Goal: Information Seeking & Learning: Learn about a topic

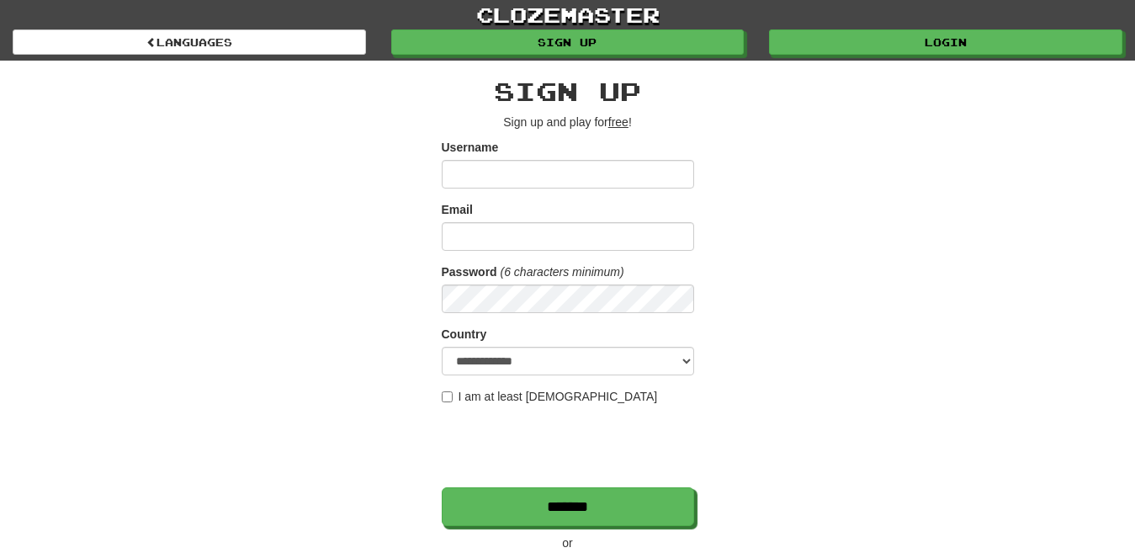
scroll to position [211, 0]
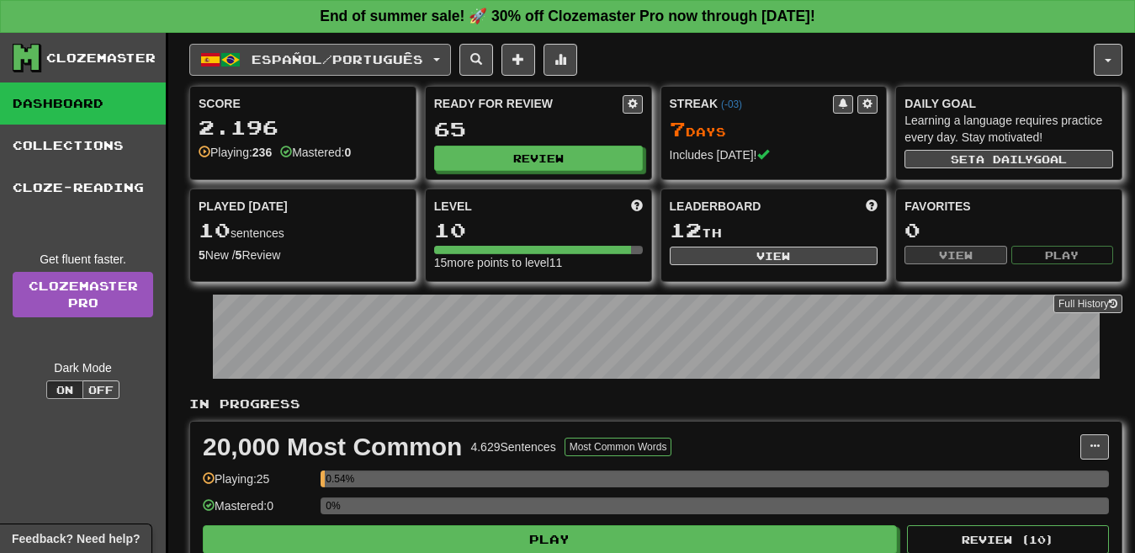
click at [251, 71] on button "Español / Português" at bounding box center [320, 60] width 262 height 32
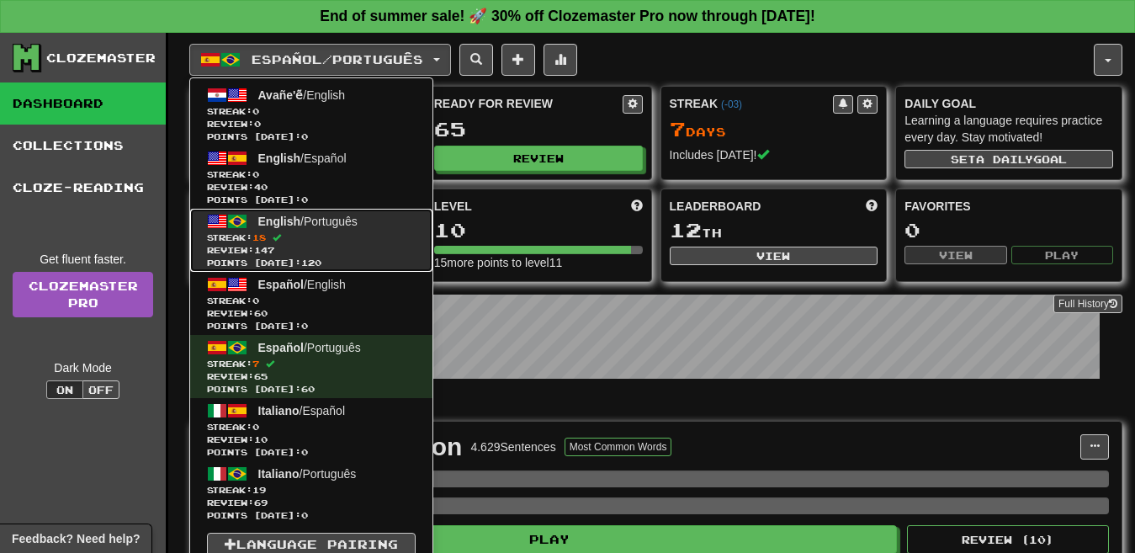
click at [364, 228] on link "English / Português Streak: 18 Review: 147 Points today: 120" at bounding box center [311, 240] width 242 height 63
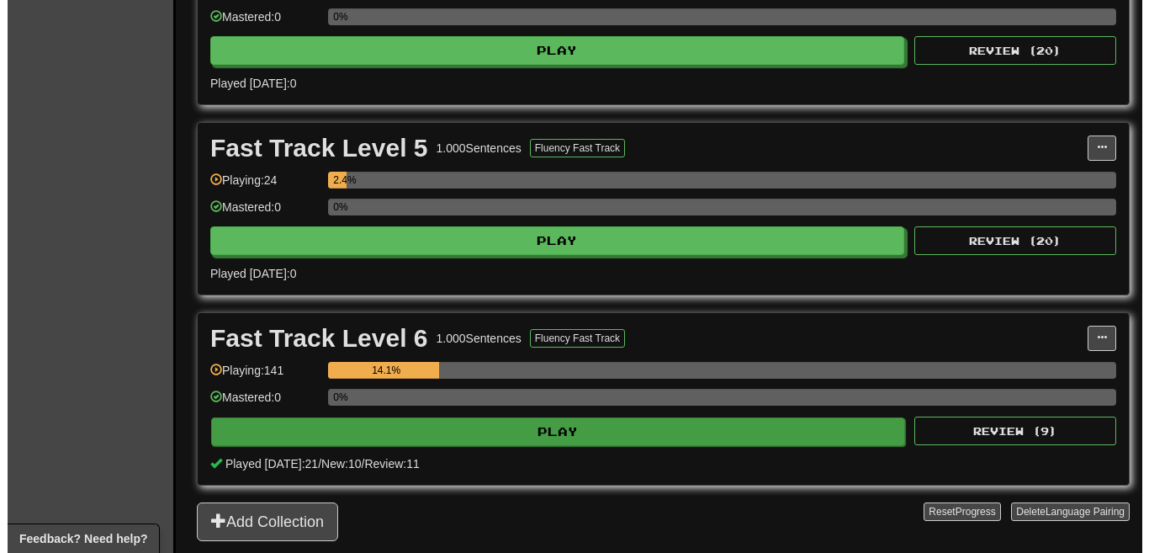
scroll to position [1059, 0]
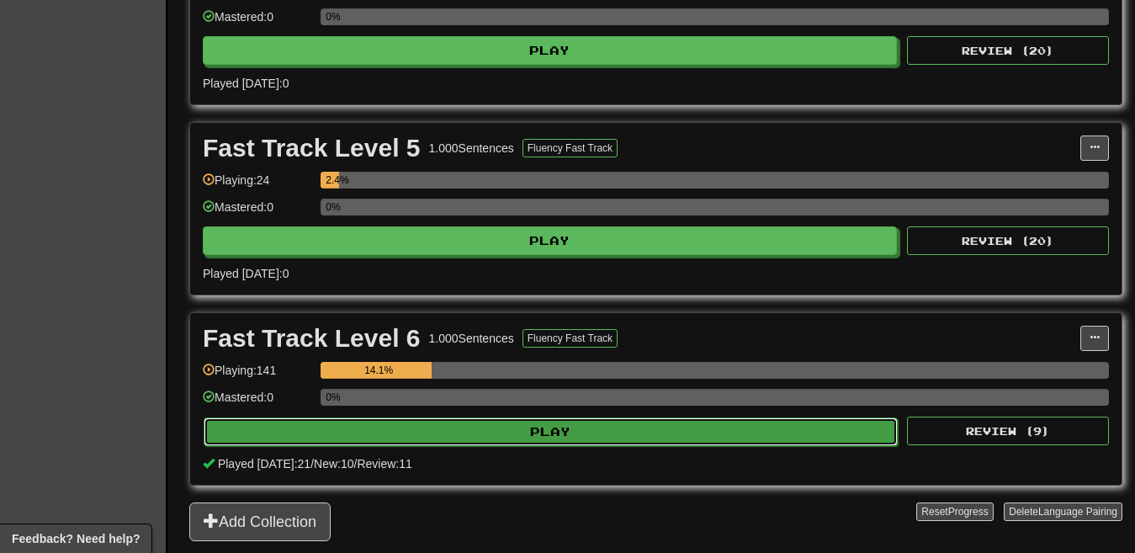
click at [612, 428] on button "Play" at bounding box center [551, 431] width 694 height 29
select select "**"
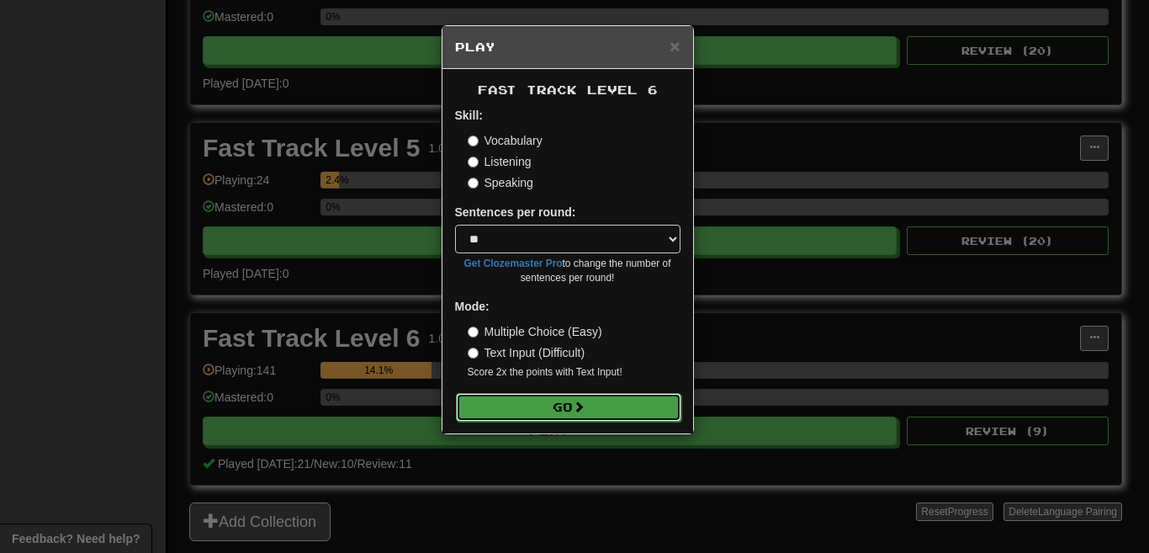
click at [564, 408] on button "Go" at bounding box center [568, 407] width 225 height 29
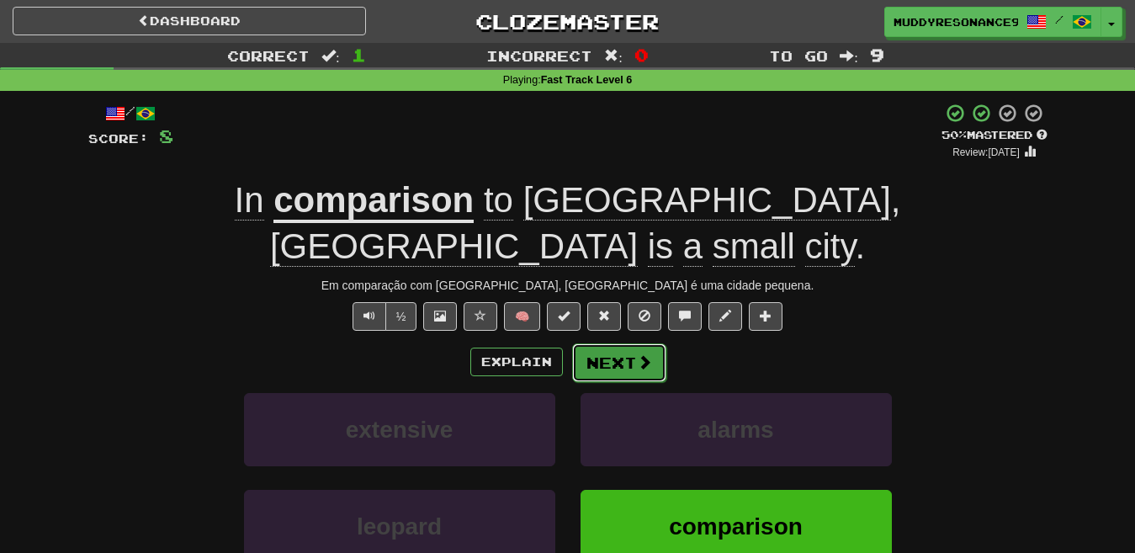
click at [627, 343] on button "Next" at bounding box center [619, 362] width 94 height 39
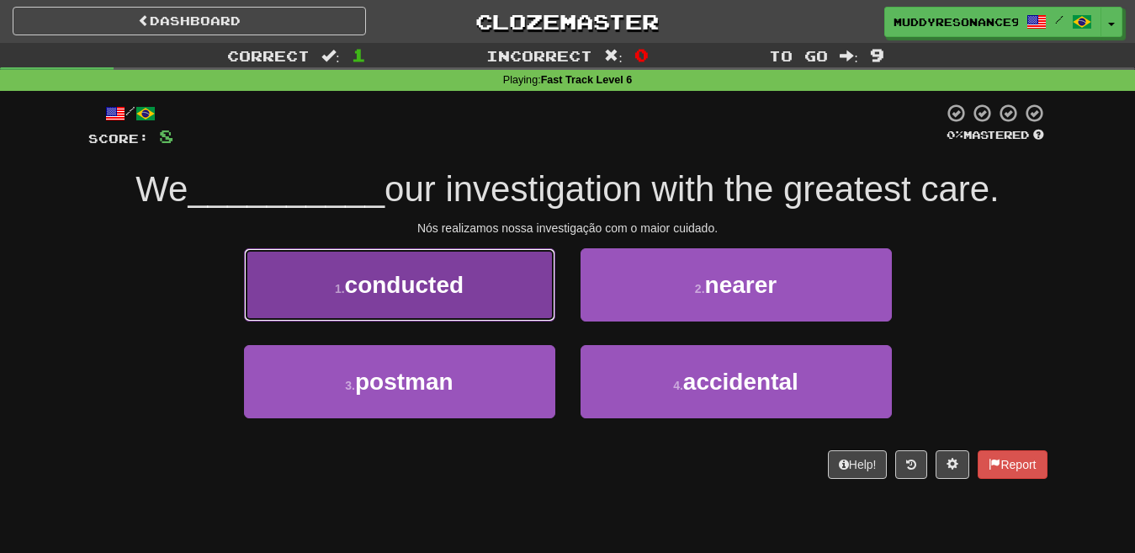
click at [492, 291] on button "1 . conducted" at bounding box center [399, 284] width 311 height 73
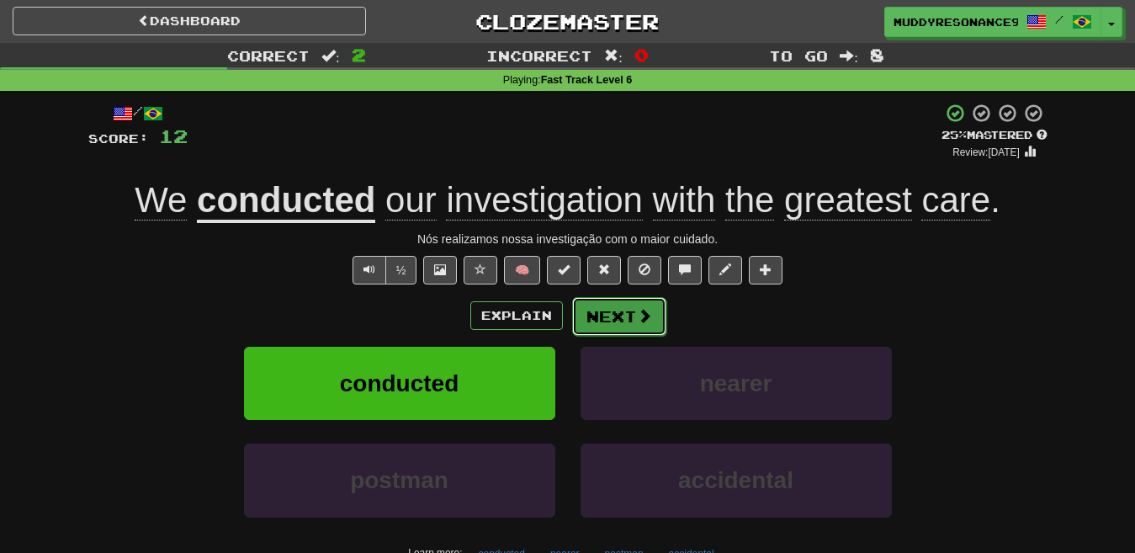
click at [577, 307] on button "Next" at bounding box center [619, 316] width 94 height 39
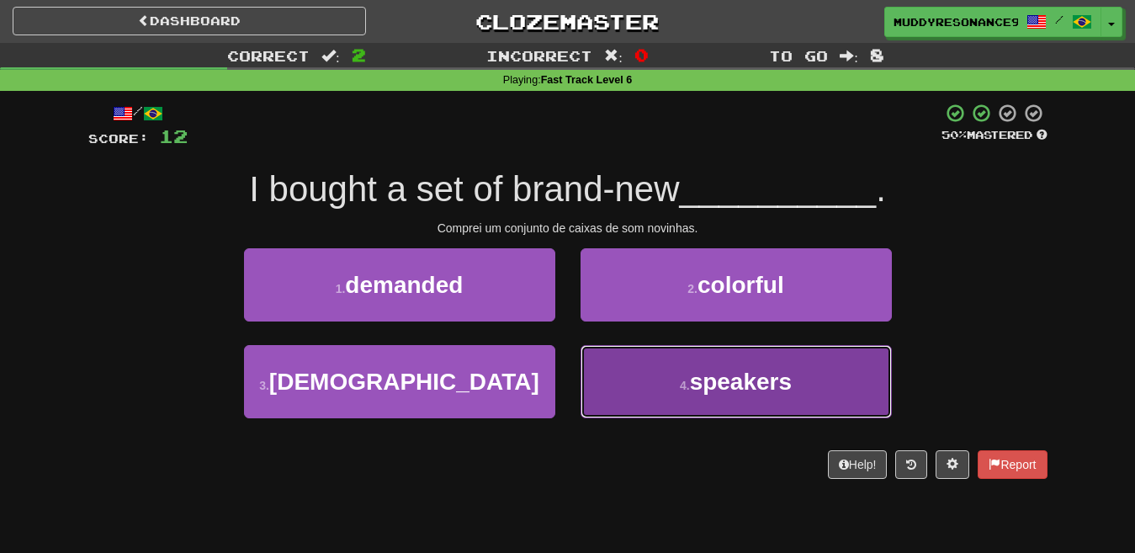
click at [770, 390] on span "speakers" at bounding box center [741, 381] width 102 height 26
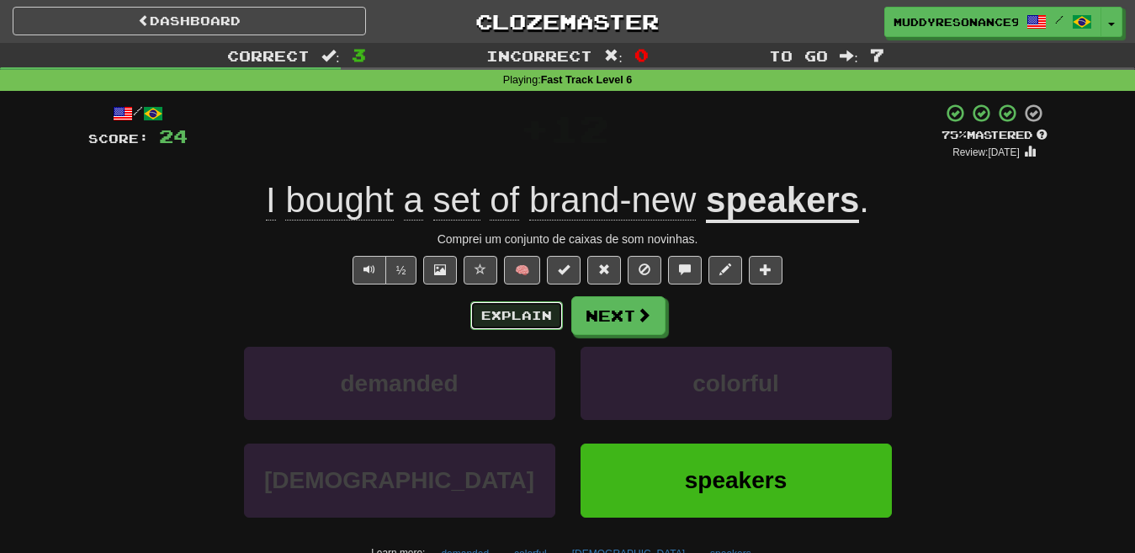
click at [532, 310] on button "Explain" at bounding box center [516, 315] width 93 height 29
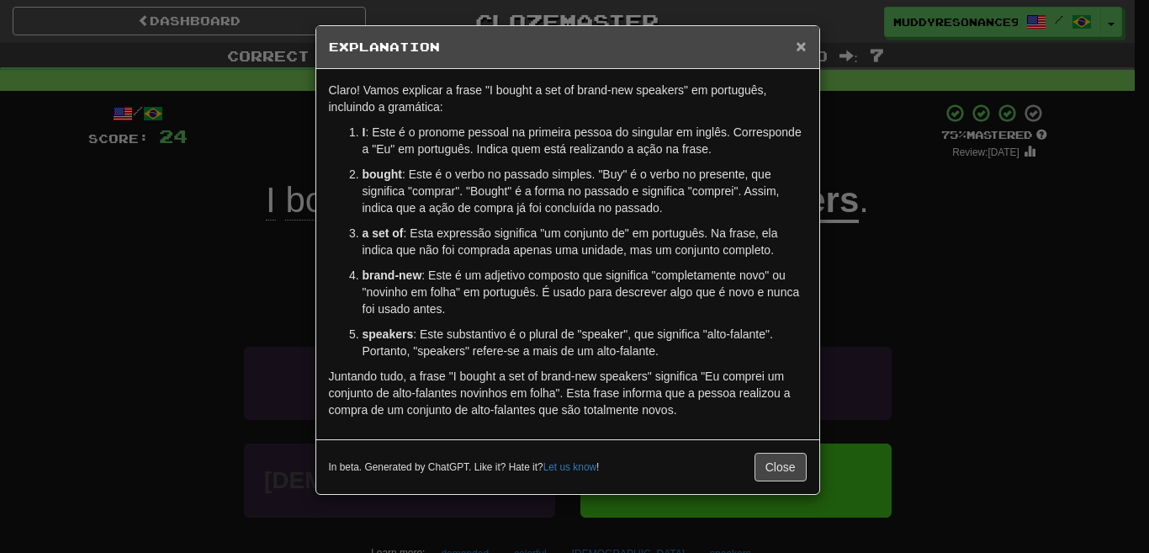
click at [797, 41] on span "×" at bounding box center [801, 45] width 10 height 19
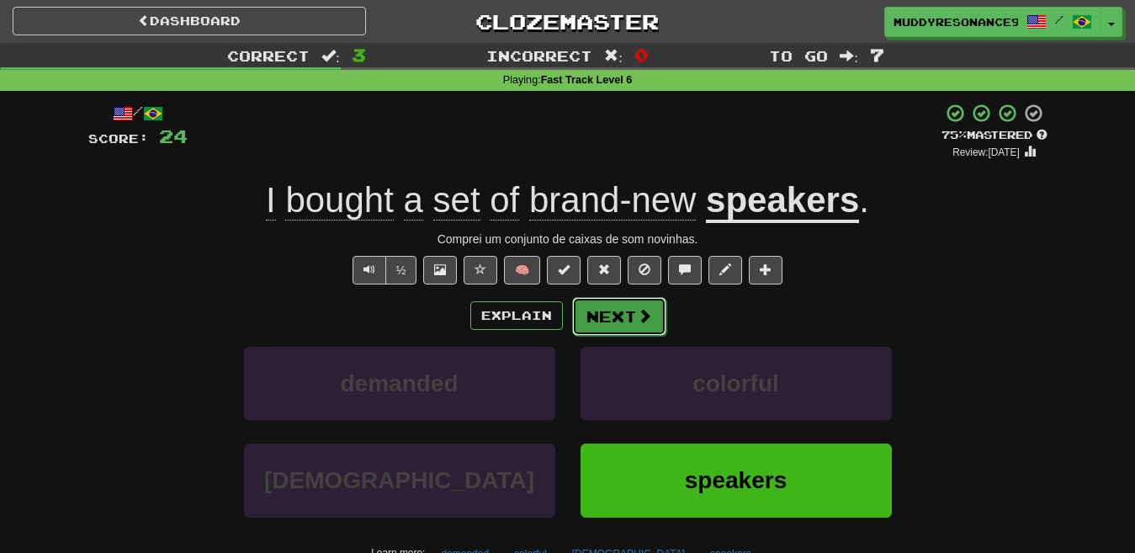
click at [606, 305] on button "Next" at bounding box center [619, 316] width 94 height 39
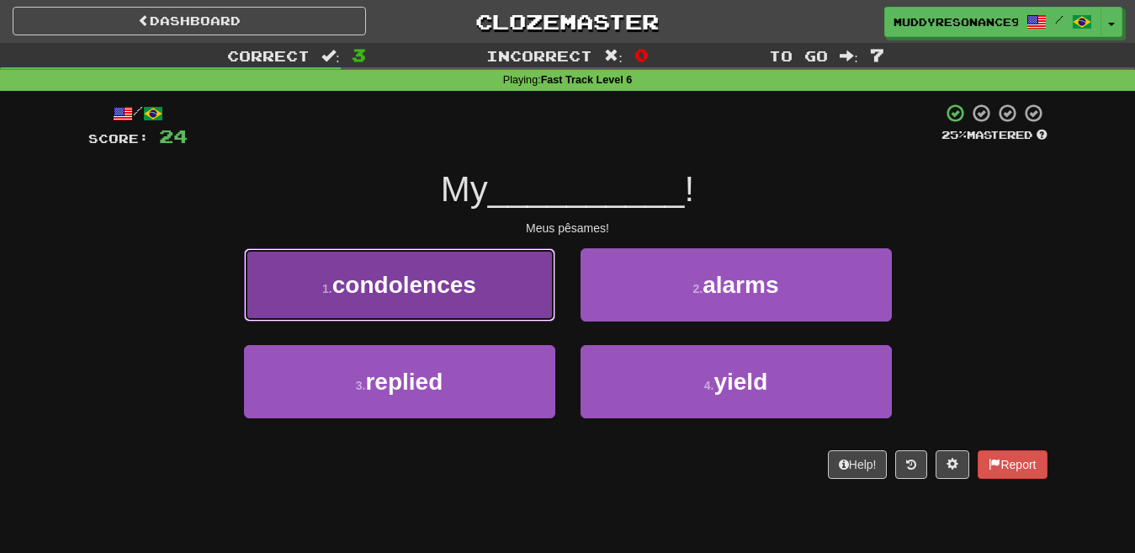
click at [489, 285] on button "1 . condolences" at bounding box center [399, 284] width 311 height 73
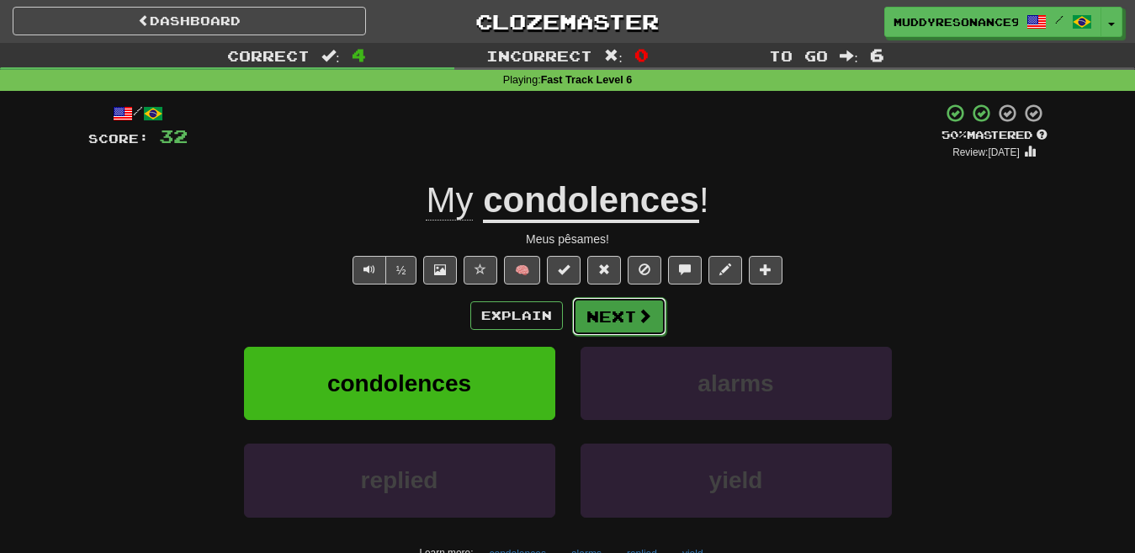
click at [630, 318] on button "Next" at bounding box center [619, 316] width 94 height 39
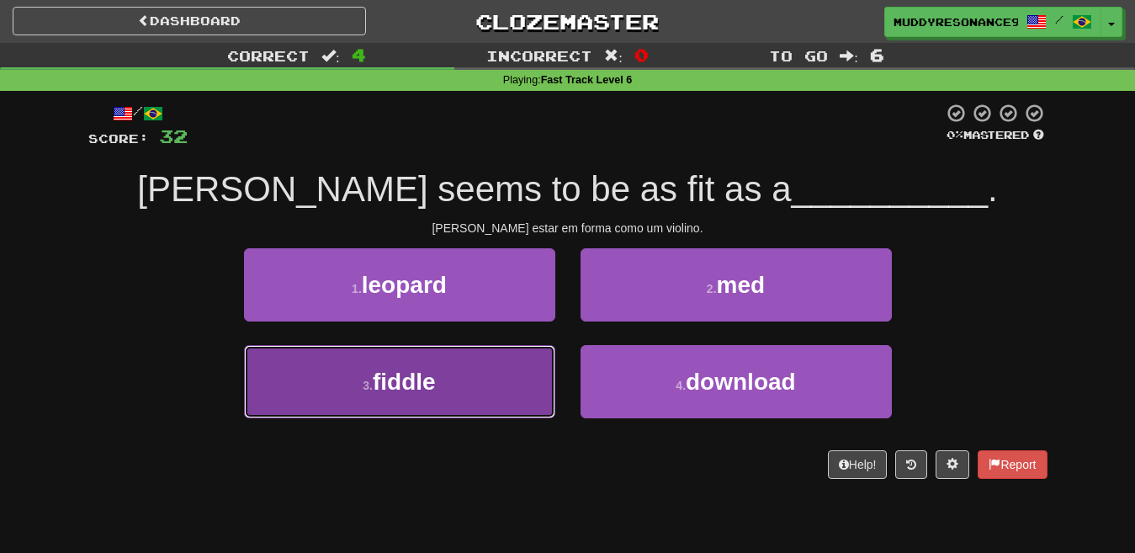
click at [477, 371] on button "3 . fiddle" at bounding box center [399, 381] width 311 height 73
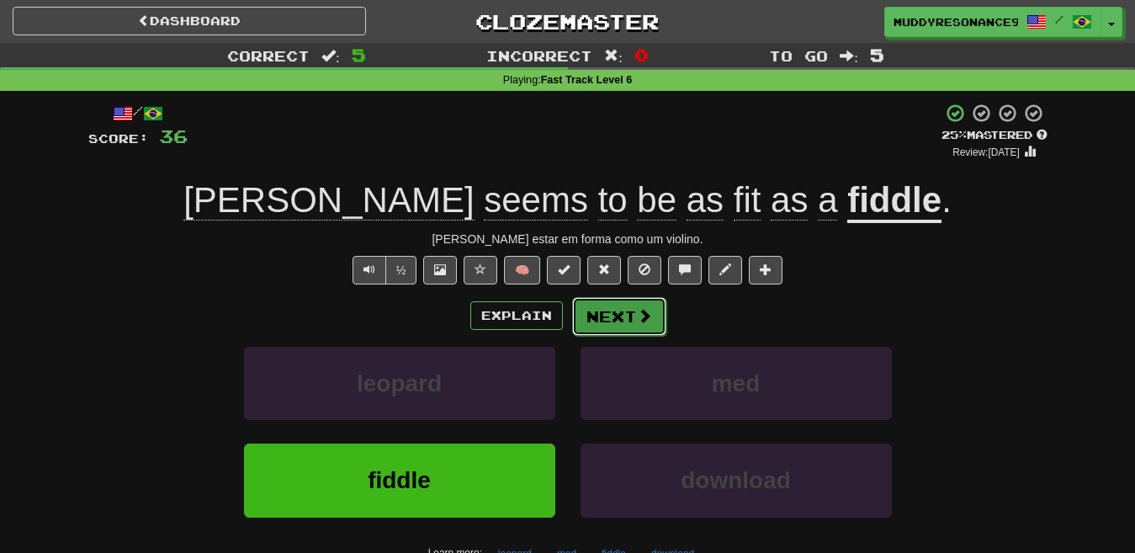
click at [627, 313] on button "Next" at bounding box center [619, 316] width 94 height 39
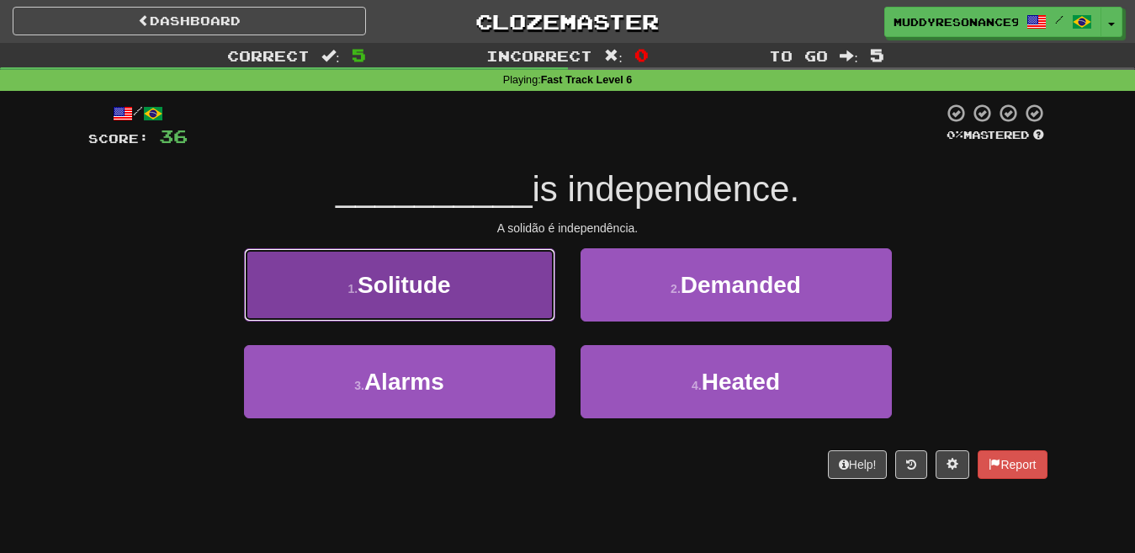
click at [488, 292] on button "1 . Solitude" at bounding box center [399, 284] width 311 height 73
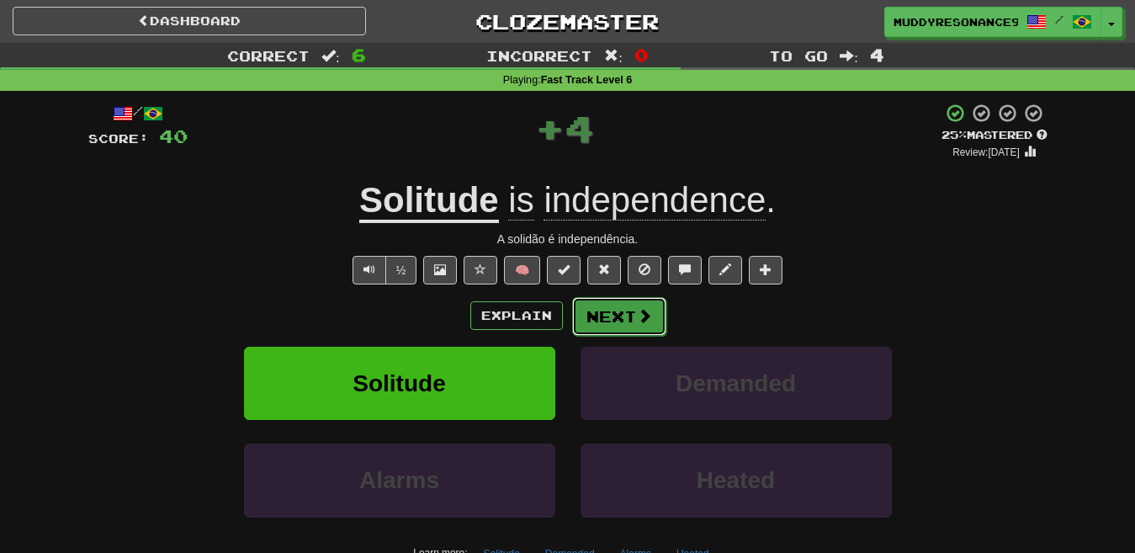
click at [614, 311] on button "Next" at bounding box center [619, 316] width 94 height 39
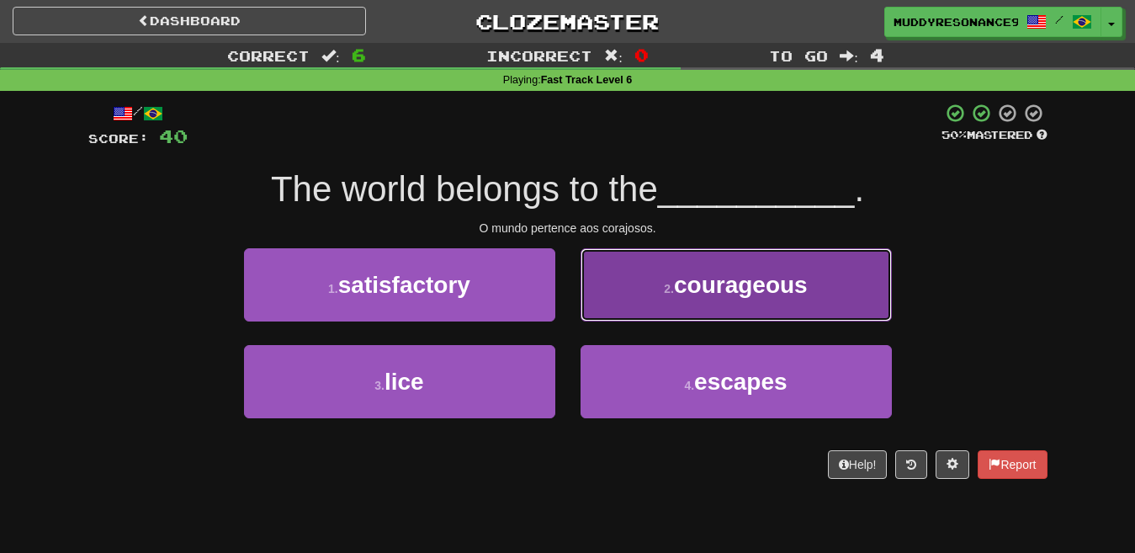
click at [718, 286] on span "courageous" at bounding box center [741, 285] width 134 height 26
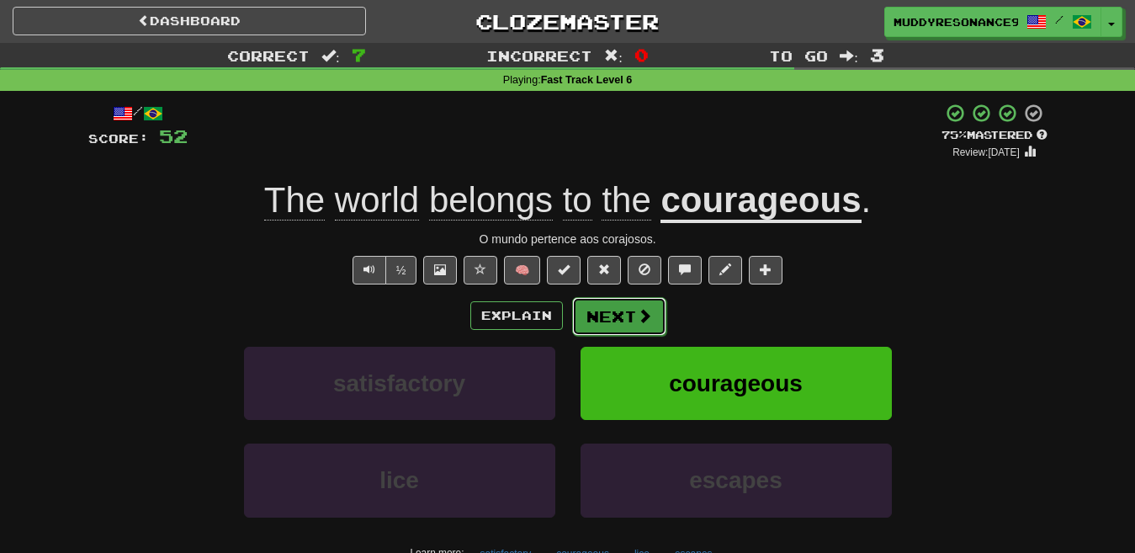
click at [637, 310] on span at bounding box center [644, 315] width 15 height 15
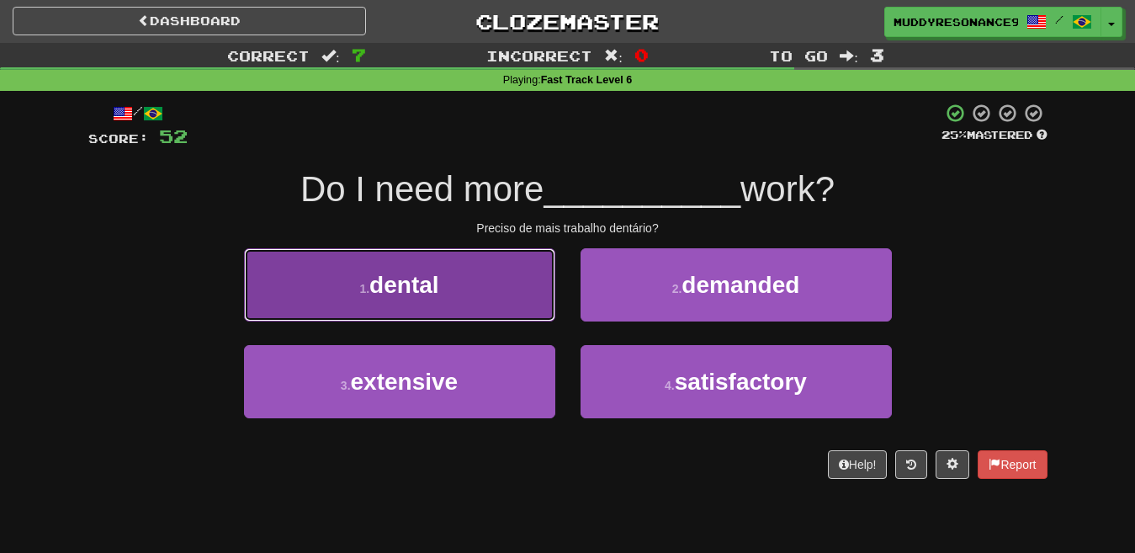
click at [478, 271] on button "1 . dental" at bounding box center [399, 284] width 311 height 73
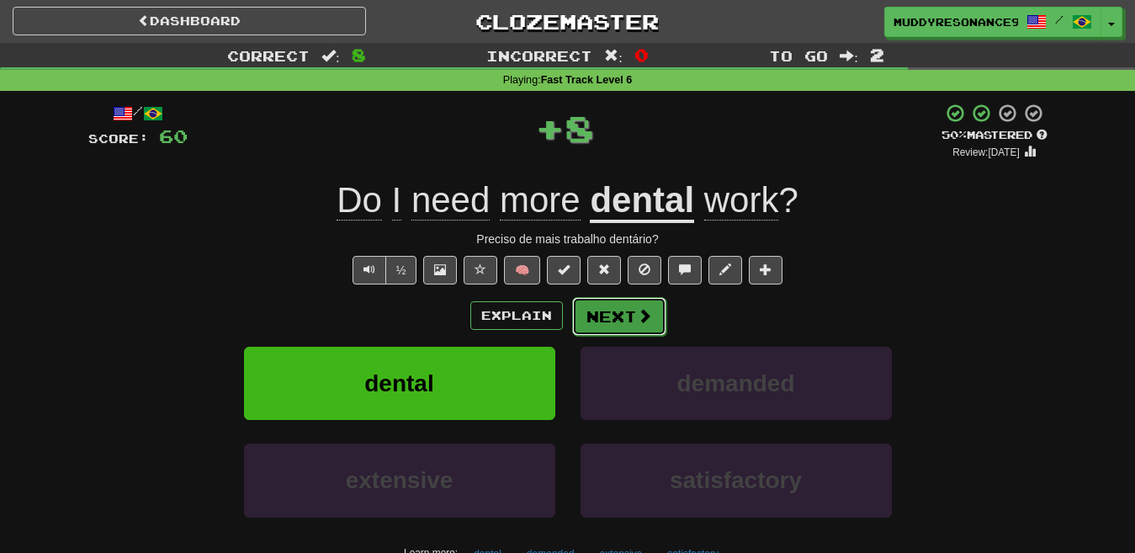
click at [639, 310] on span at bounding box center [644, 315] width 15 height 15
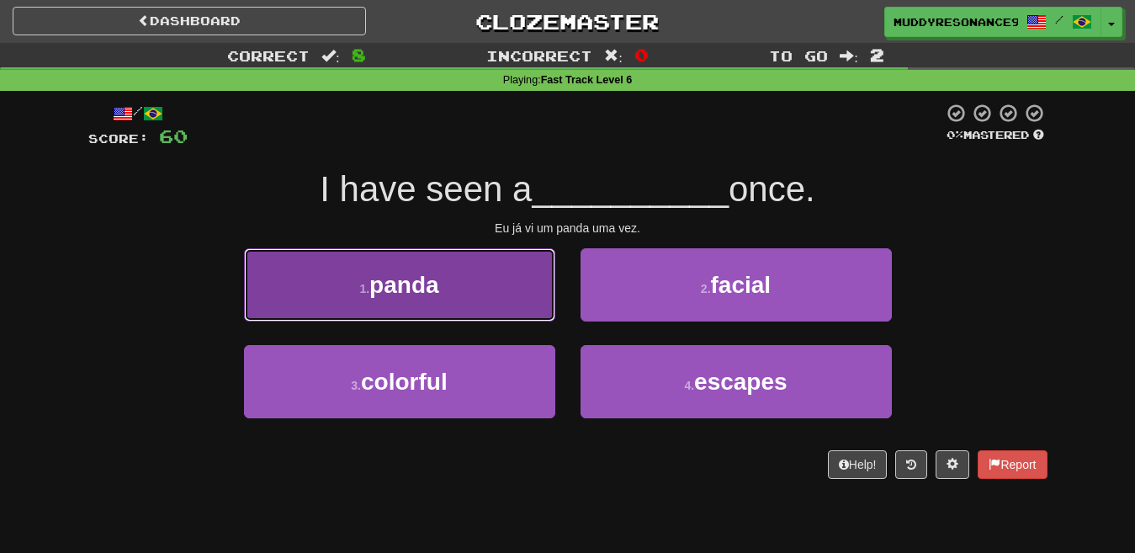
click at [507, 275] on button "1 . panda" at bounding box center [399, 284] width 311 height 73
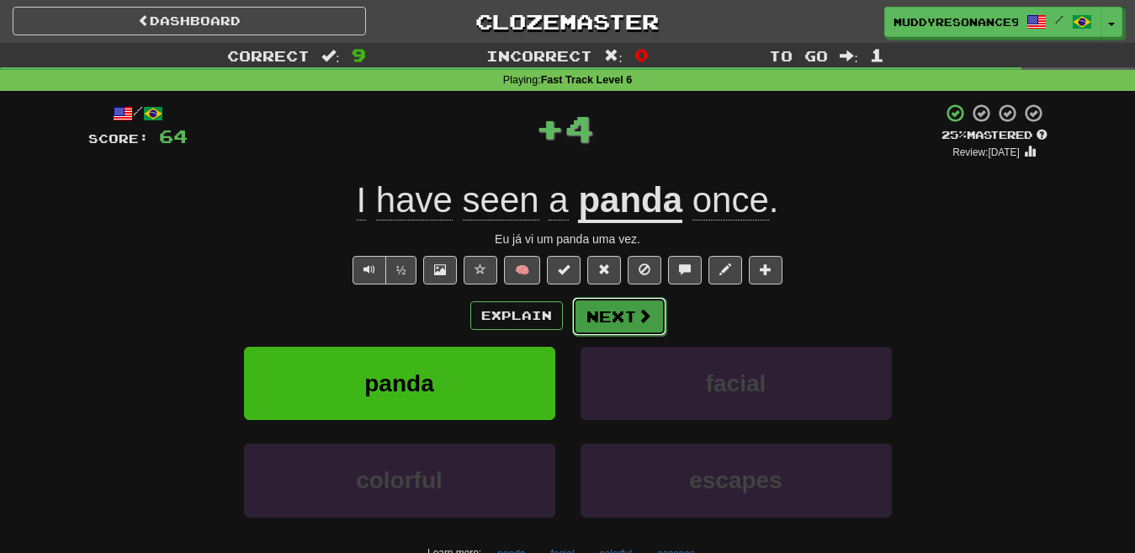
click at [620, 316] on button "Next" at bounding box center [619, 316] width 94 height 39
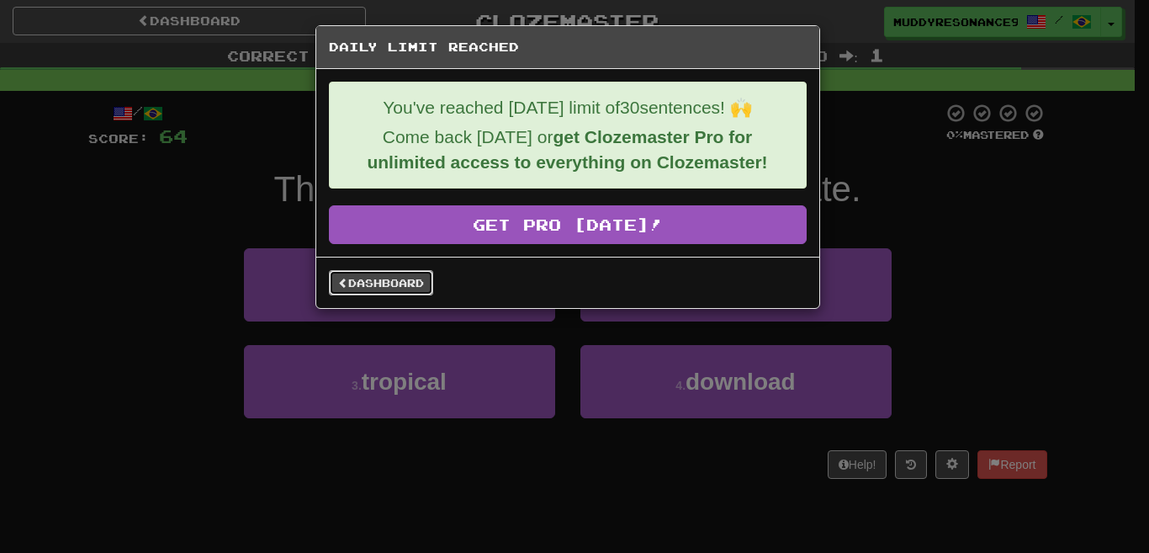
click at [373, 283] on link "Dashboard" at bounding box center [381, 282] width 104 height 25
